Goal: Register for event/course

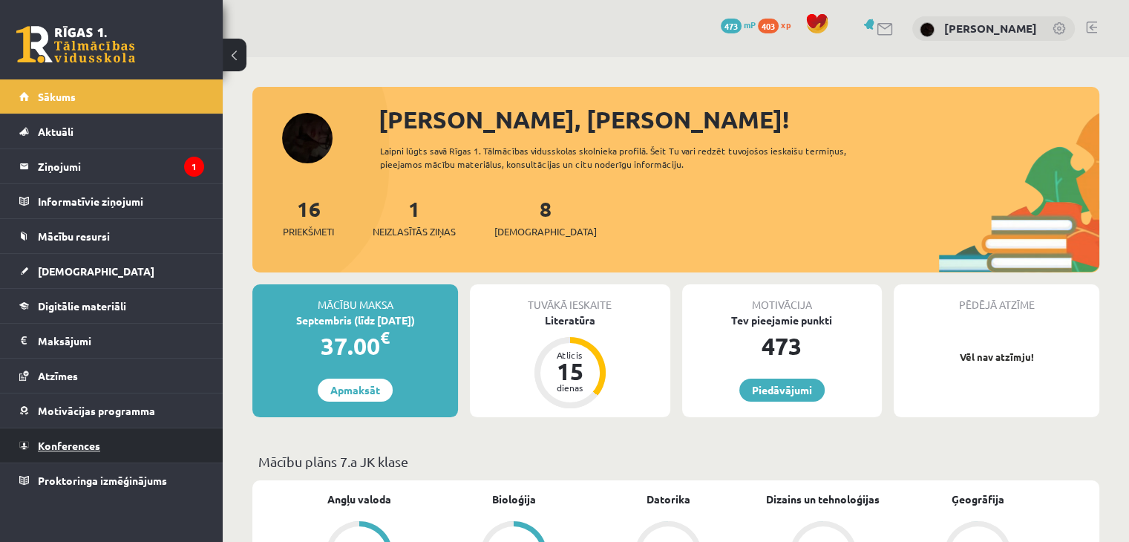
click at [134, 440] on link "Konferences" at bounding box center [111, 445] width 185 height 34
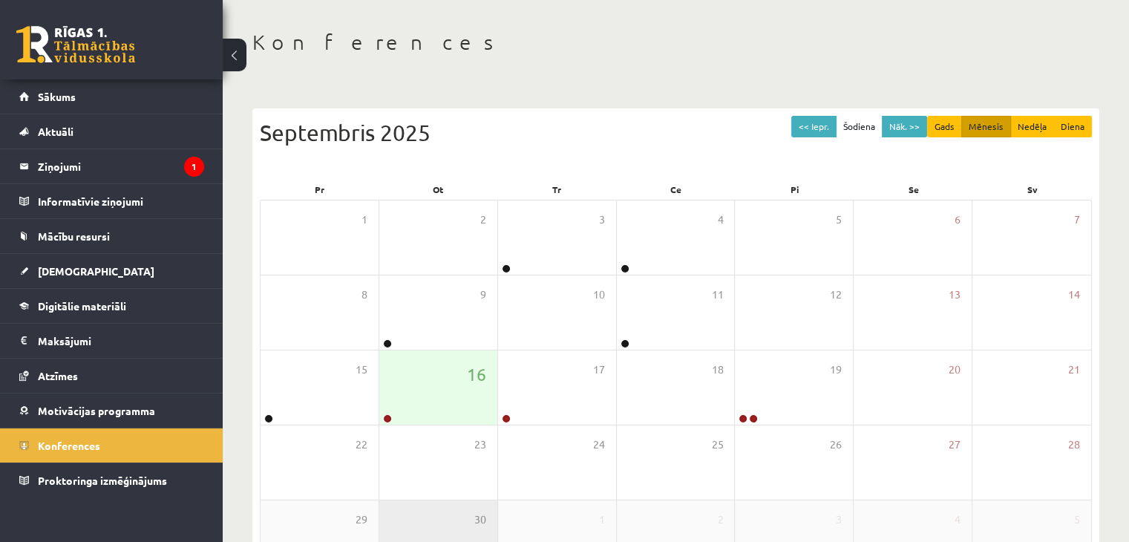
scroll to position [149, 0]
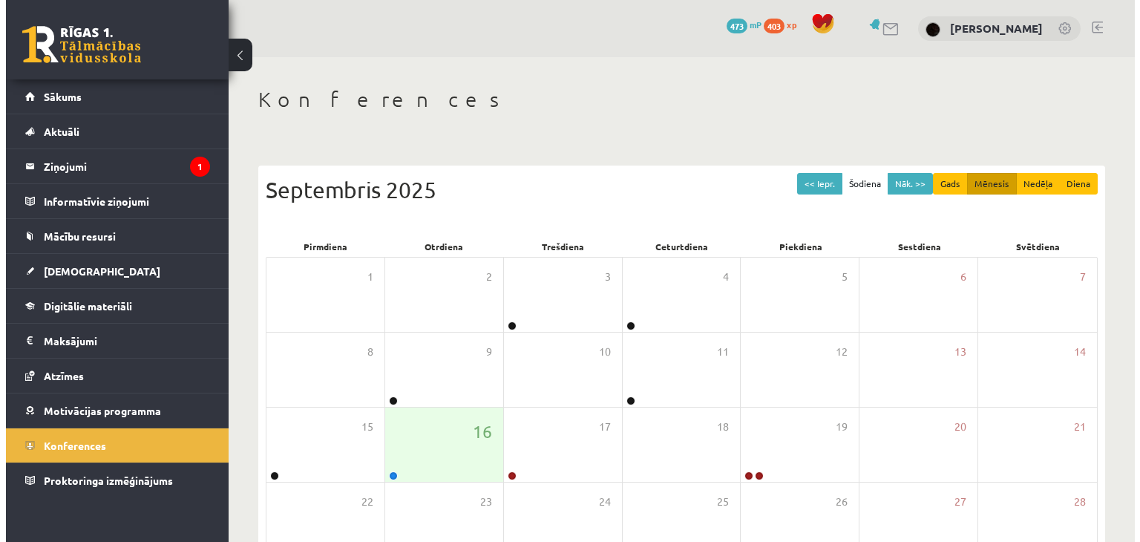
scroll to position [149, 0]
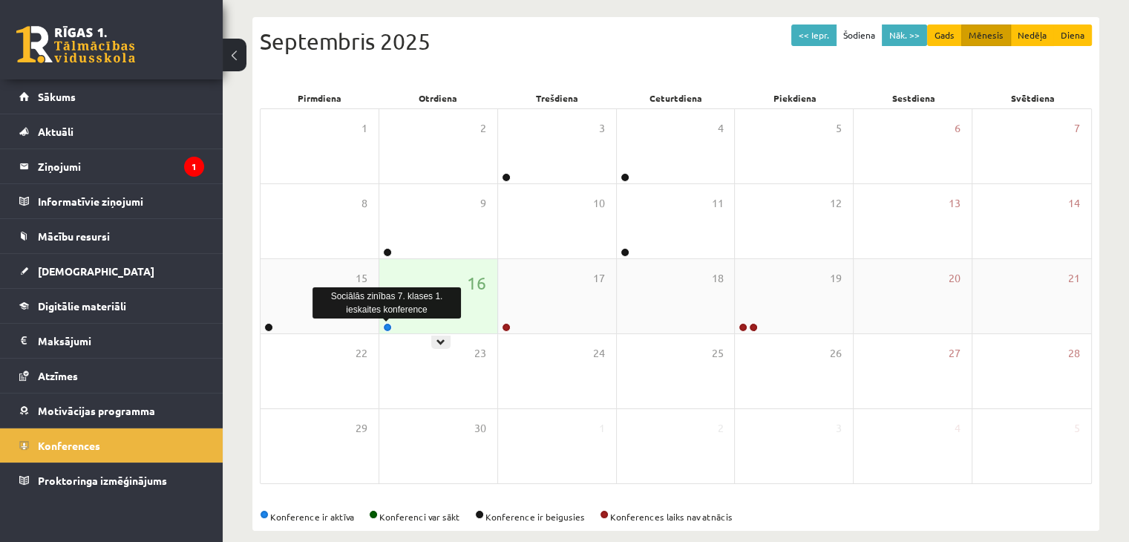
click at [389, 329] on link at bounding box center [387, 327] width 9 height 9
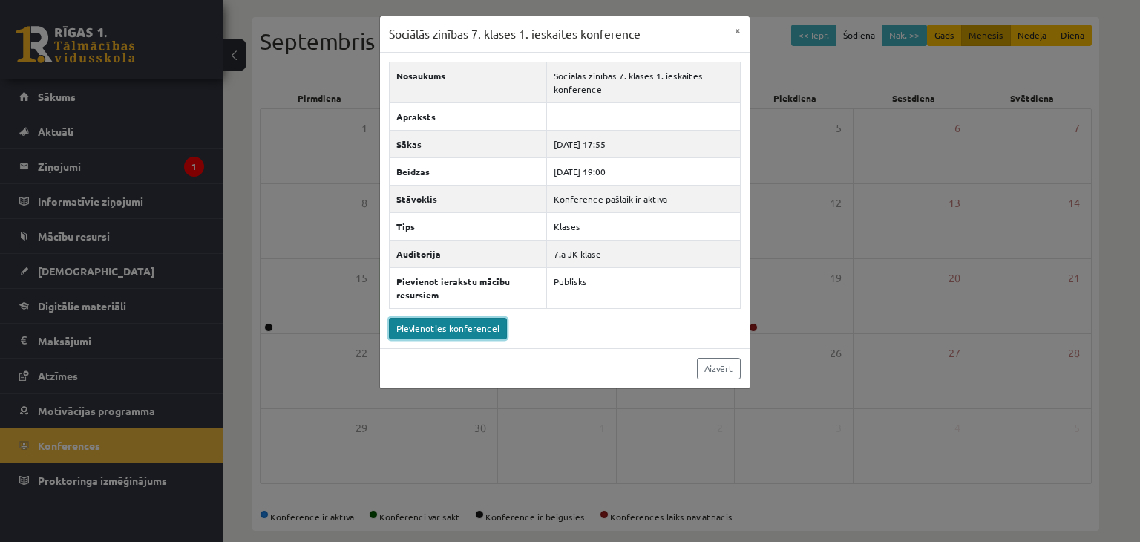
click at [434, 328] on link "Pievienoties konferencei" at bounding box center [448, 329] width 118 height 22
